Goal: Check status: Check status

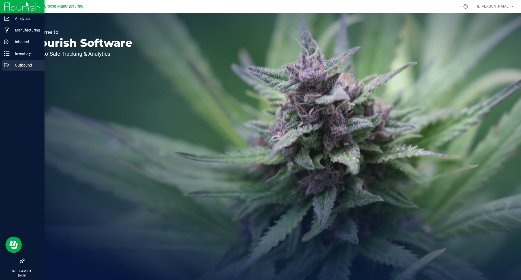
click at [18, 68] on p "Outbound" at bounding box center [25, 65] width 33 height 7
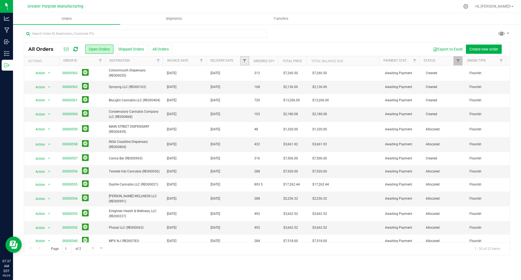
click at [241, 62] on link "Filter" at bounding box center [244, 60] width 9 height 9
click at [296, 94] on span "select" at bounding box center [295, 93] width 4 height 4
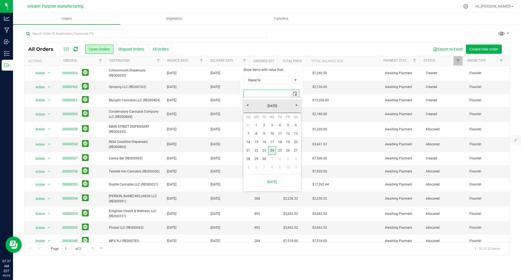
click at [272, 151] on link "24" at bounding box center [272, 150] width 8 height 8
type input "[DATE]"
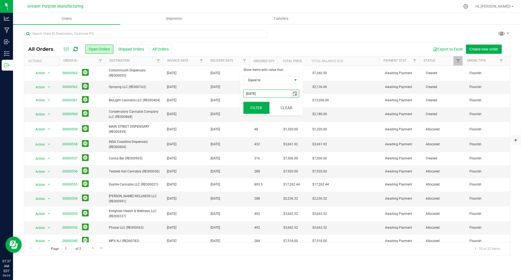
click at [254, 108] on button "Filter" at bounding box center [256, 108] width 26 height 12
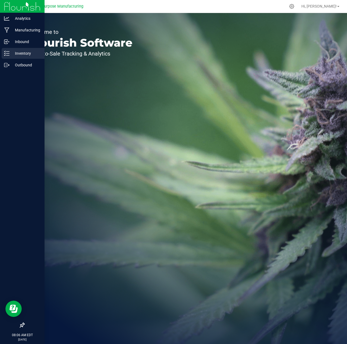
click at [25, 53] on p "Inventory" at bounding box center [25, 53] width 33 height 7
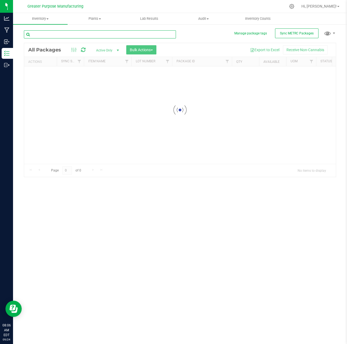
click at [116, 35] on input "text" at bounding box center [100, 34] width 152 height 8
paste input "1A4110300006EF1000006783"
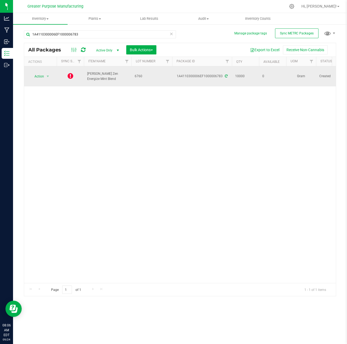
click at [98, 76] on span "[PERSON_NAME] Zen Energize Mint Blend" at bounding box center [107, 76] width 41 height 10
drag, startPoint x: 102, startPoint y: 76, endPoint x: 86, endPoint y: 71, distance: 16.3
click at [86, 71] on td "[PERSON_NAME] Zen Energize Mint Blend" at bounding box center [107, 76] width 47 height 20
copy span "[PERSON_NAME] Zen Energize Mint Blend"
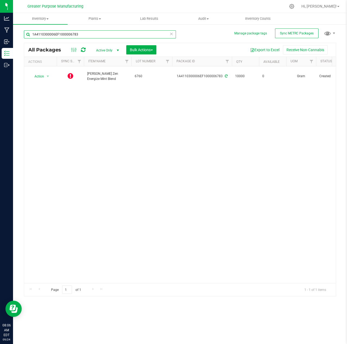
drag, startPoint x: 80, startPoint y: 33, endPoint x: -1, endPoint y: 33, distance: 80.3
click at [0, 33] on html "Analytics Manufacturing Inbound Inventory Outbound 08:06 AM EDT [DATE] 09/24 Gr…" at bounding box center [173, 172] width 347 height 344
paste input "[PERSON_NAME] Zen Energize Mint Blend"
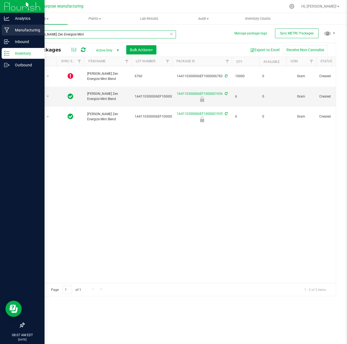
type input "[PERSON_NAME] Zen Energize Mint"
click at [28, 30] on p "Manufacturing" at bounding box center [25, 30] width 33 height 7
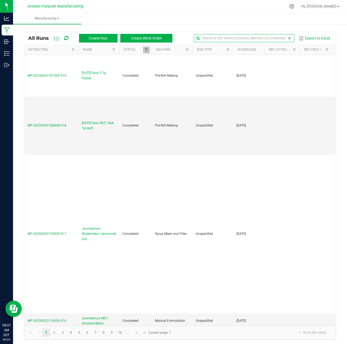
click at [280, 39] on input "text" at bounding box center [244, 38] width 100 height 8
paste input "[PERSON_NAME] Zen Energize Mint Blend"
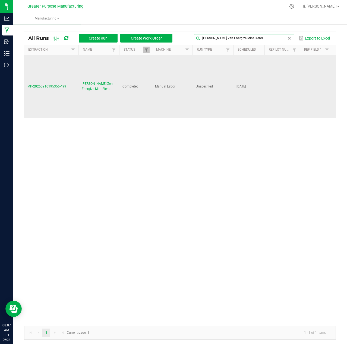
type input "[PERSON_NAME] Zen Energize Mint Blend"
click at [48, 87] on span "MP-20250910195355-499" at bounding box center [46, 87] width 39 height 4
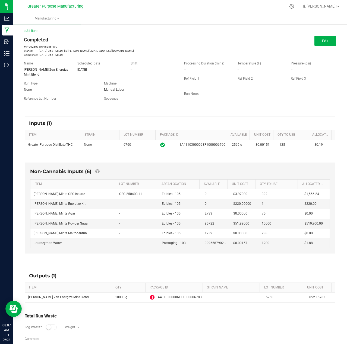
scroll to position [9, 0]
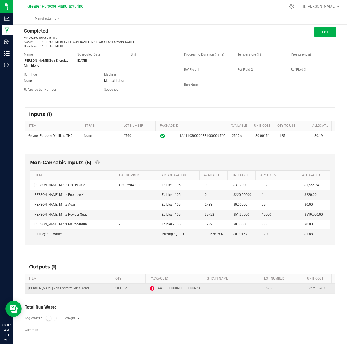
click at [150, 289] on icon at bounding box center [152, 288] width 5 height 5
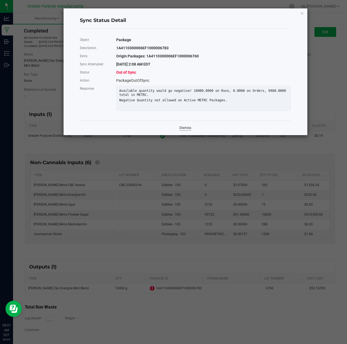
click at [183, 130] on link "Dismiss" at bounding box center [185, 128] width 12 height 5
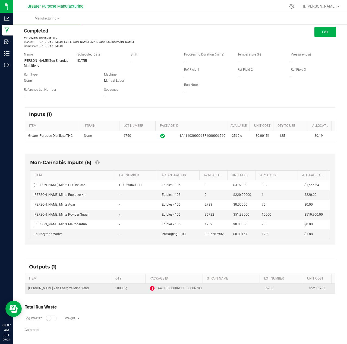
click at [171, 289] on span "1A4110300006EF1000006783" at bounding box center [179, 288] width 46 height 5
copy span "1A4110300006EF1000006783"
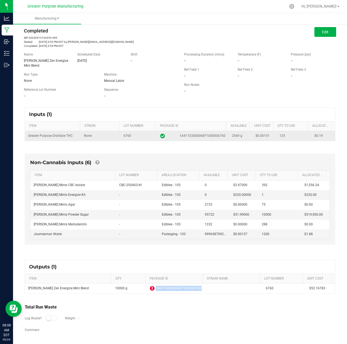
copy span "1A4110300006EF1000006783"
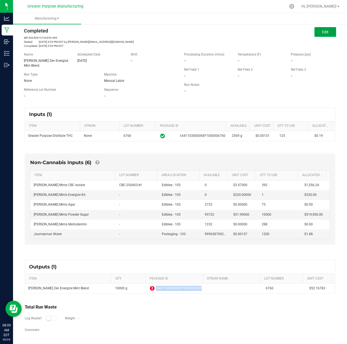
click at [322, 33] on span "Edit" at bounding box center [325, 32] width 7 height 4
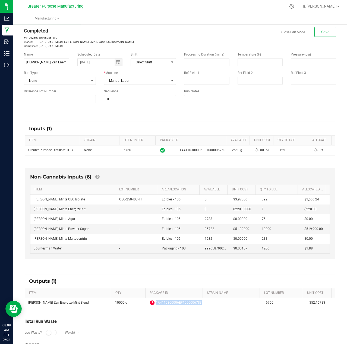
scroll to position [23, 0]
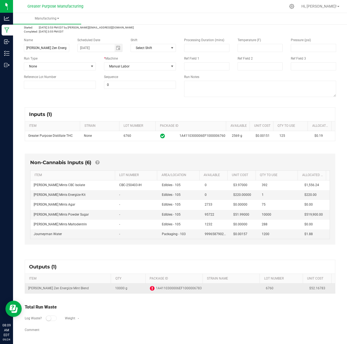
click at [150, 289] on icon at bounding box center [152, 288] width 5 height 5
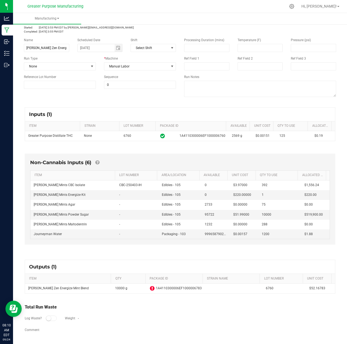
scroll to position [0, 0]
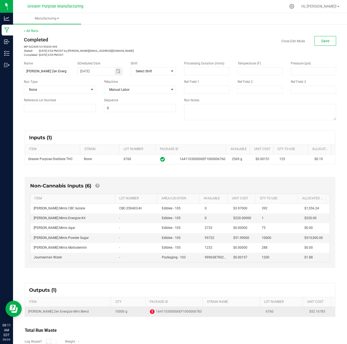
click at [74, 313] on td "[PERSON_NAME] Zen Energize Mint Blend" at bounding box center [68, 312] width 87 height 10
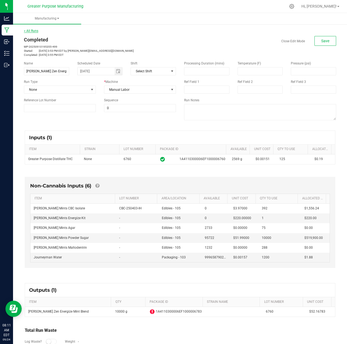
click at [31, 30] on link "< All Runs" at bounding box center [31, 31] width 14 height 4
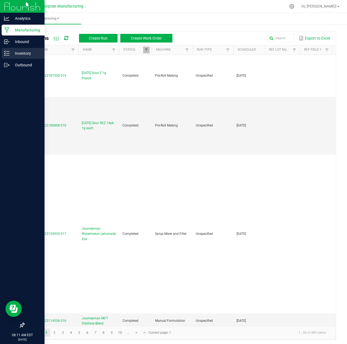
click at [21, 55] on p "Inventory" at bounding box center [25, 53] width 33 height 7
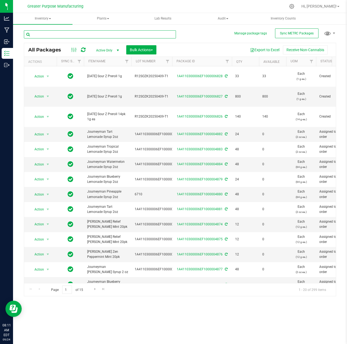
click at [82, 31] on input "text" at bounding box center [100, 34] width 152 height 8
paste input "1A4110300006EF1000006783"
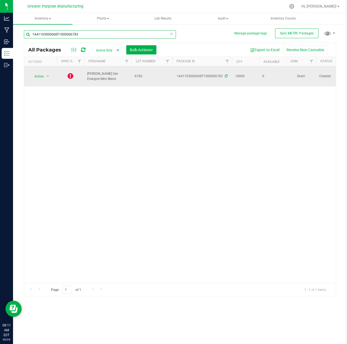
type input "1A4110300006EF1000006783"
click at [225, 75] on icon at bounding box center [226, 76] width 3 height 3
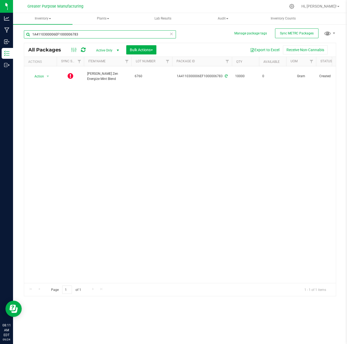
drag, startPoint x: 80, startPoint y: 34, endPoint x: 18, endPoint y: 35, distance: 61.8
click at [18, 35] on div "Manage package tags Sync METRC Packages 1A4110300006EF1000006783 All Packages A…" at bounding box center [180, 106] width 334 height 165
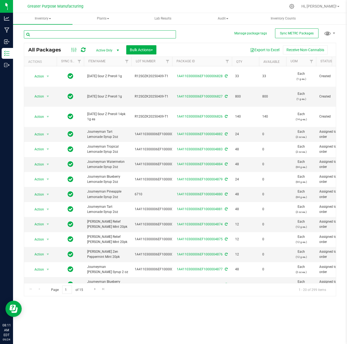
click at [88, 31] on input "text" at bounding box center [100, 34] width 152 height 8
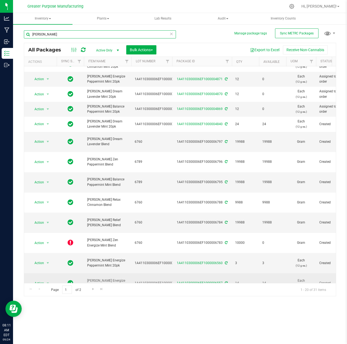
scroll to position [81, 0]
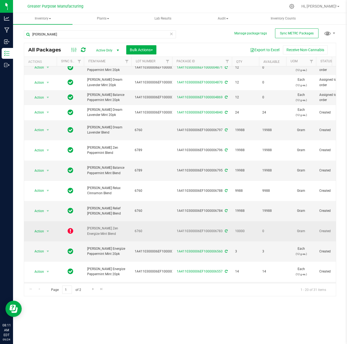
click at [225, 230] on icon at bounding box center [226, 231] width 3 height 3
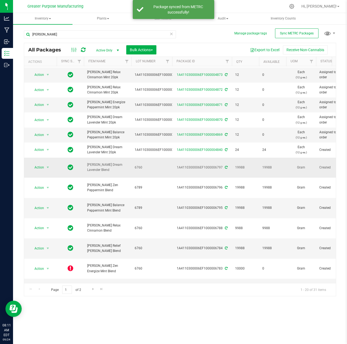
scroll to position [87, 0]
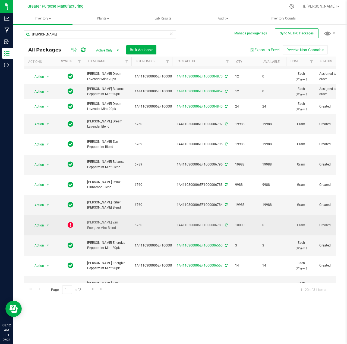
click at [261, 216] on td "0" at bounding box center [272, 226] width 27 height 20
drag, startPoint x: 263, startPoint y: 197, endPoint x: 266, endPoint y: 197, distance: 3.0
click at [266, 223] on span "0" at bounding box center [272, 225] width 21 height 5
click at [239, 223] on span "10000" at bounding box center [245, 225] width 21 height 5
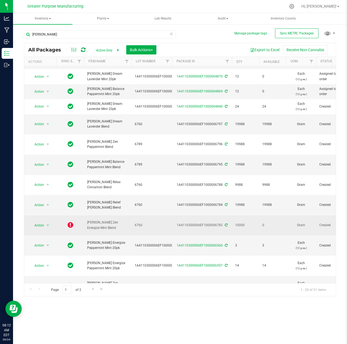
click at [239, 223] on span "10000" at bounding box center [245, 225] width 21 height 5
drag, startPoint x: 221, startPoint y: 197, endPoint x: 177, endPoint y: 197, distance: 43.1
click at [177, 223] on div "1A4110300006EF1000006783" at bounding box center [201, 225] width 61 height 5
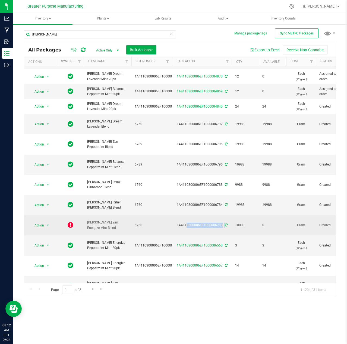
click at [177, 223] on div "1A4110300006EF1000006783" at bounding box center [201, 225] width 61 height 5
drag, startPoint x: 177, startPoint y: 197, endPoint x: 222, endPoint y: 197, distance: 44.8
click at [222, 223] on div "1A4110300006EF1000006783" at bounding box center [201, 225] width 61 height 5
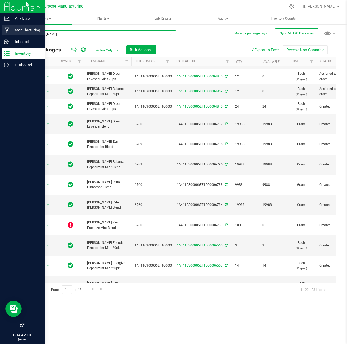
drag, startPoint x: 59, startPoint y: 33, endPoint x: 9, endPoint y: 35, distance: 50.2
click at [11, 35] on div "Analytics Manufacturing Inbound Inventory Outbound 08:14 AM EDT [DATE] 09/24 Gr…" at bounding box center [173, 172] width 347 height 344
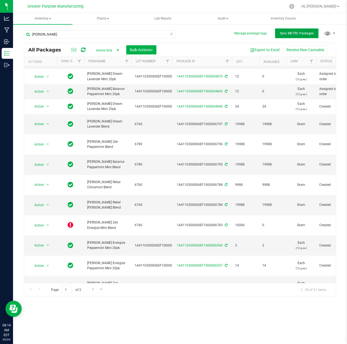
click at [292, 33] on span "Sync METRC Packages" at bounding box center [297, 33] width 34 height 4
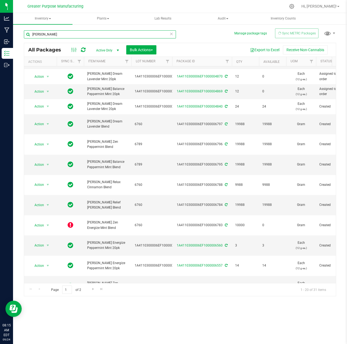
click at [140, 34] on input "[PERSON_NAME]" at bounding box center [100, 34] width 152 height 8
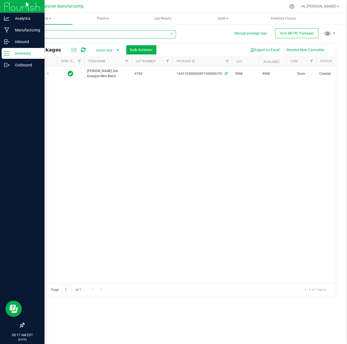
type input "6791"
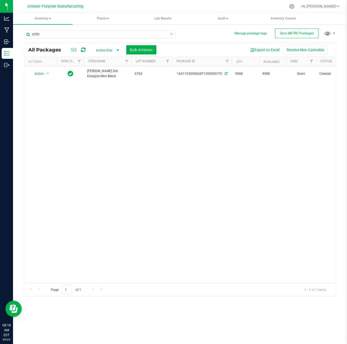
click at [119, 50] on span "select" at bounding box center [118, 50] width 4 height 4
click at [99, 84] on li "All" at bounding box center [105, 83] width 29 height 8
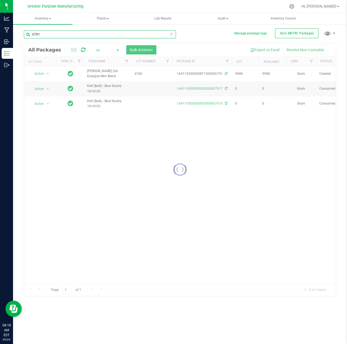
click at [53, 36] on input "6791" at bounding box center [100, 34] width 152 height 8
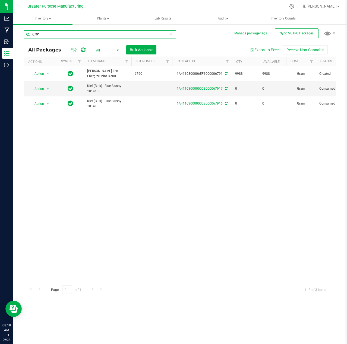
paste input "1A4110300006EF1000006783"
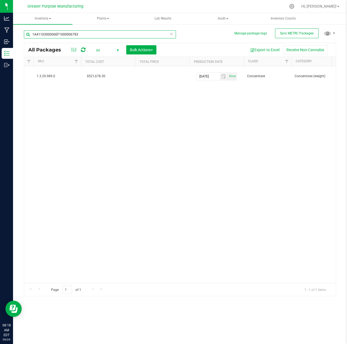
scroll to position [0, 432]
type input "1A4110300006EF1000006783"
